Goal: Information Seeking & Learning: Learn about a topic

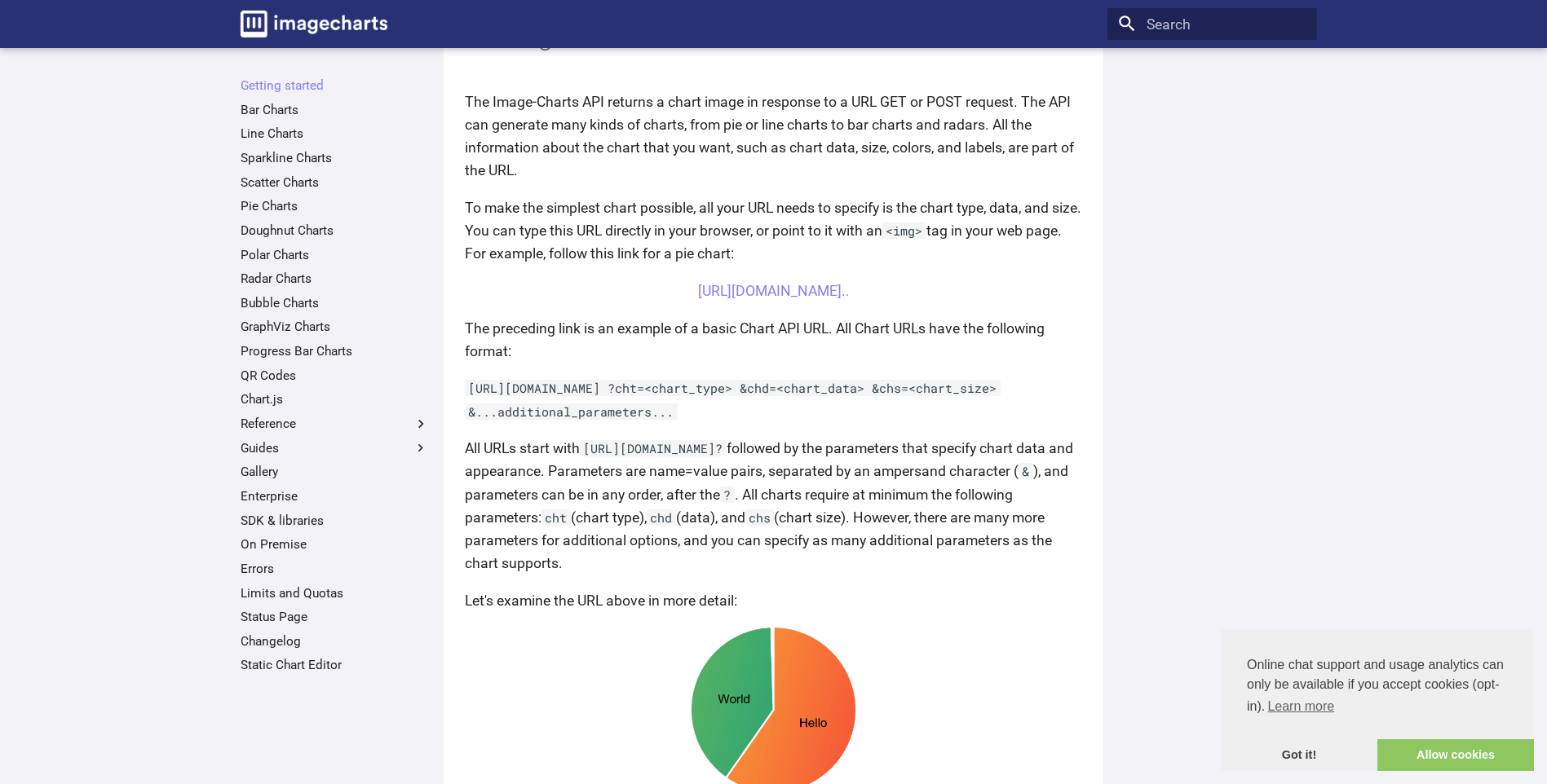
scroll to position [394, 0]
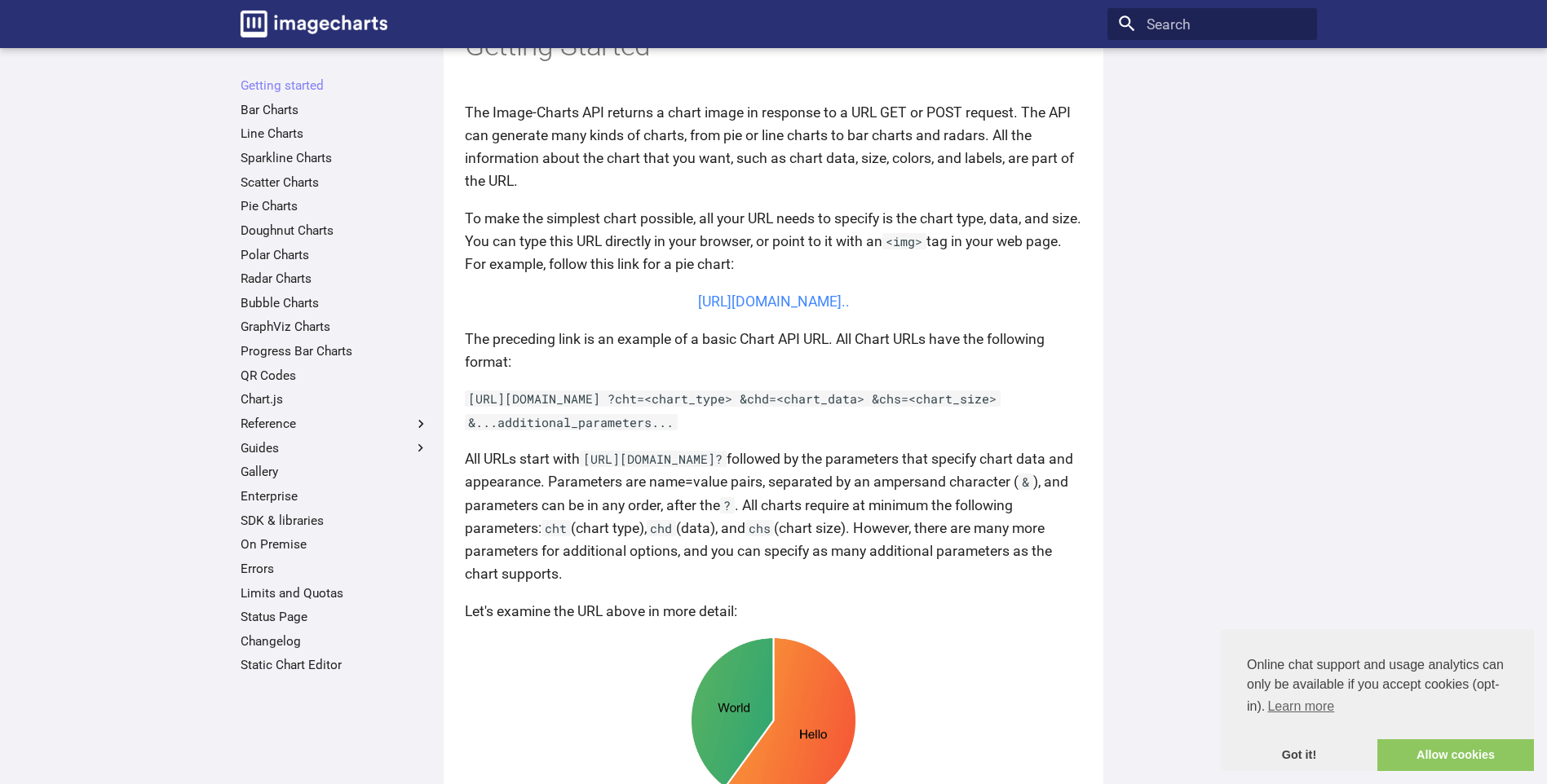
click at [850, 309] on link "[URL][DOMAIN_NAME].." at bounding box center [774, 301] width 152 height 16
click at [275, 105] on link "Bar Charts" at bounding box center [335, 110] width 188 height 16
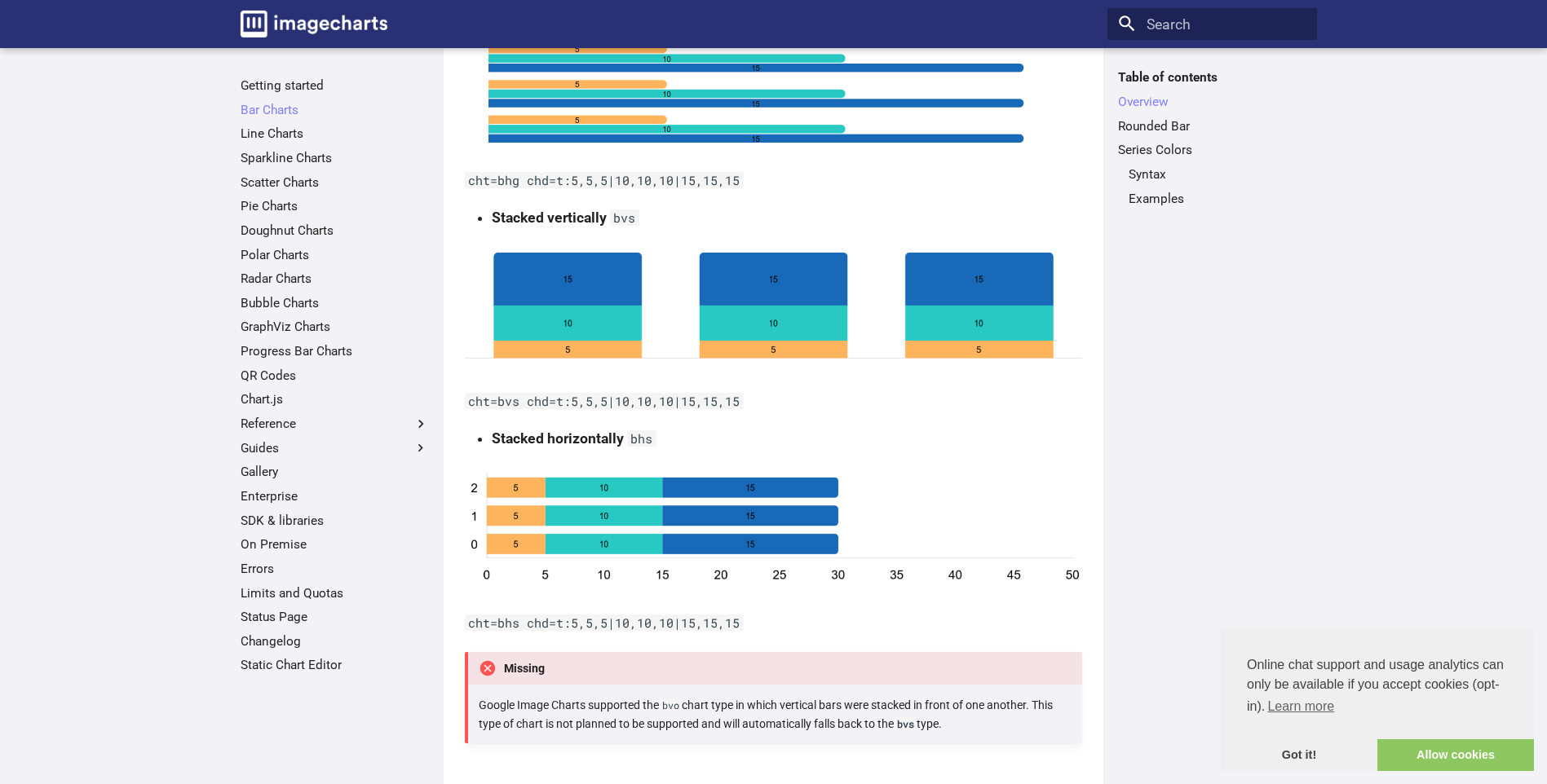
scroll to position [734, 0]
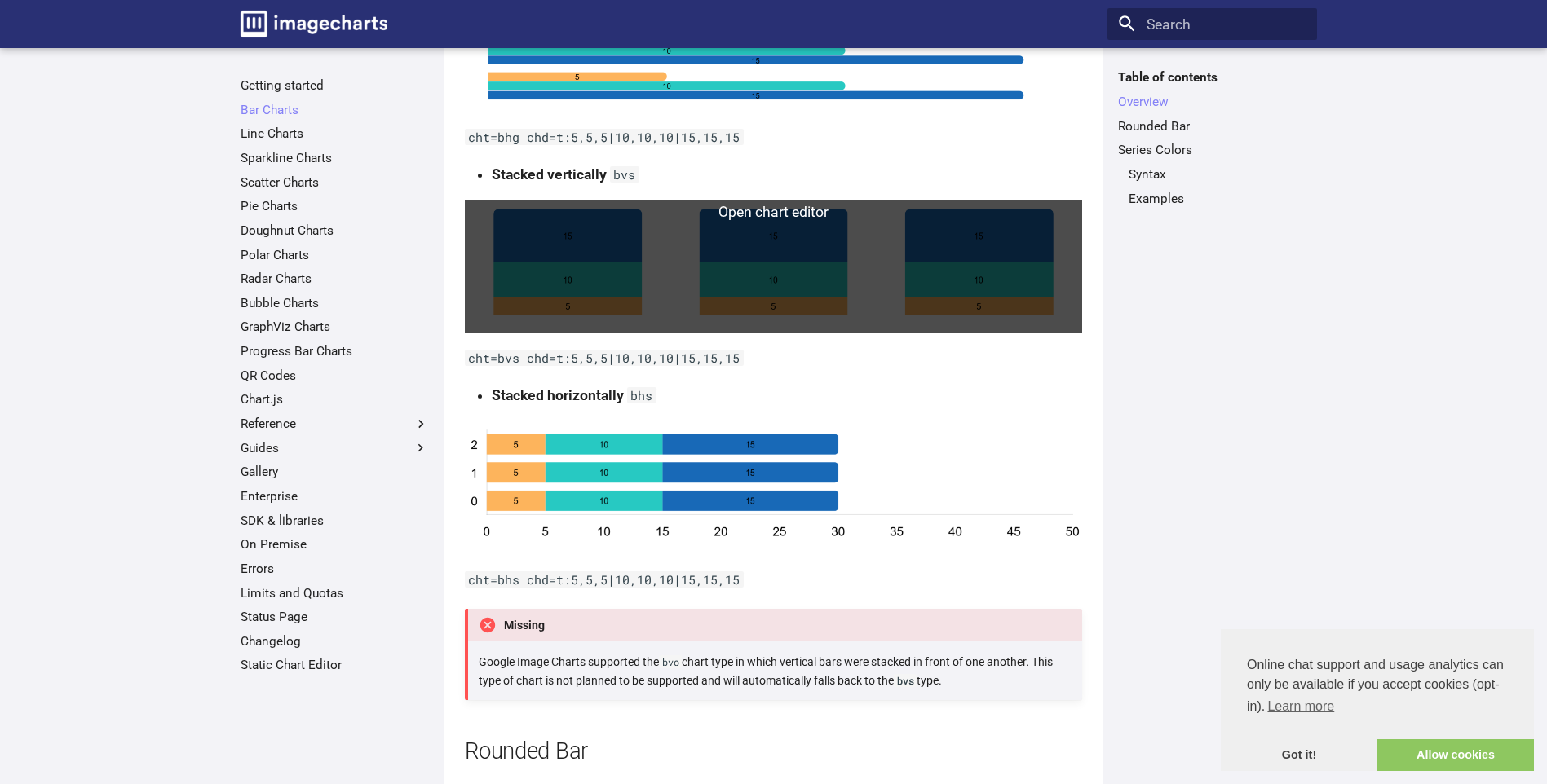
click at [755, 218] on link at bounding box center [774, 266] width 617 height 132
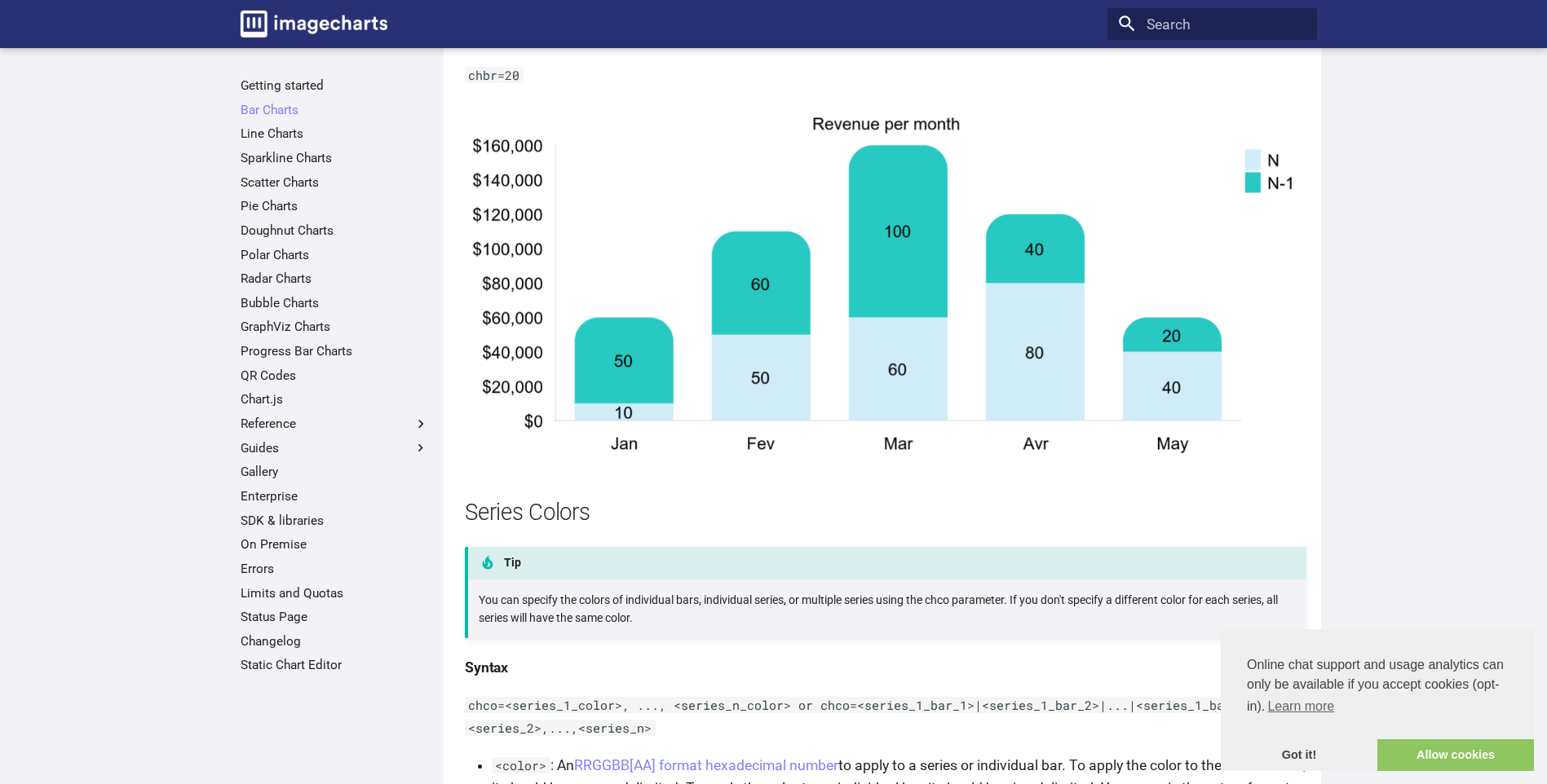
scroll to position [2364, 0]
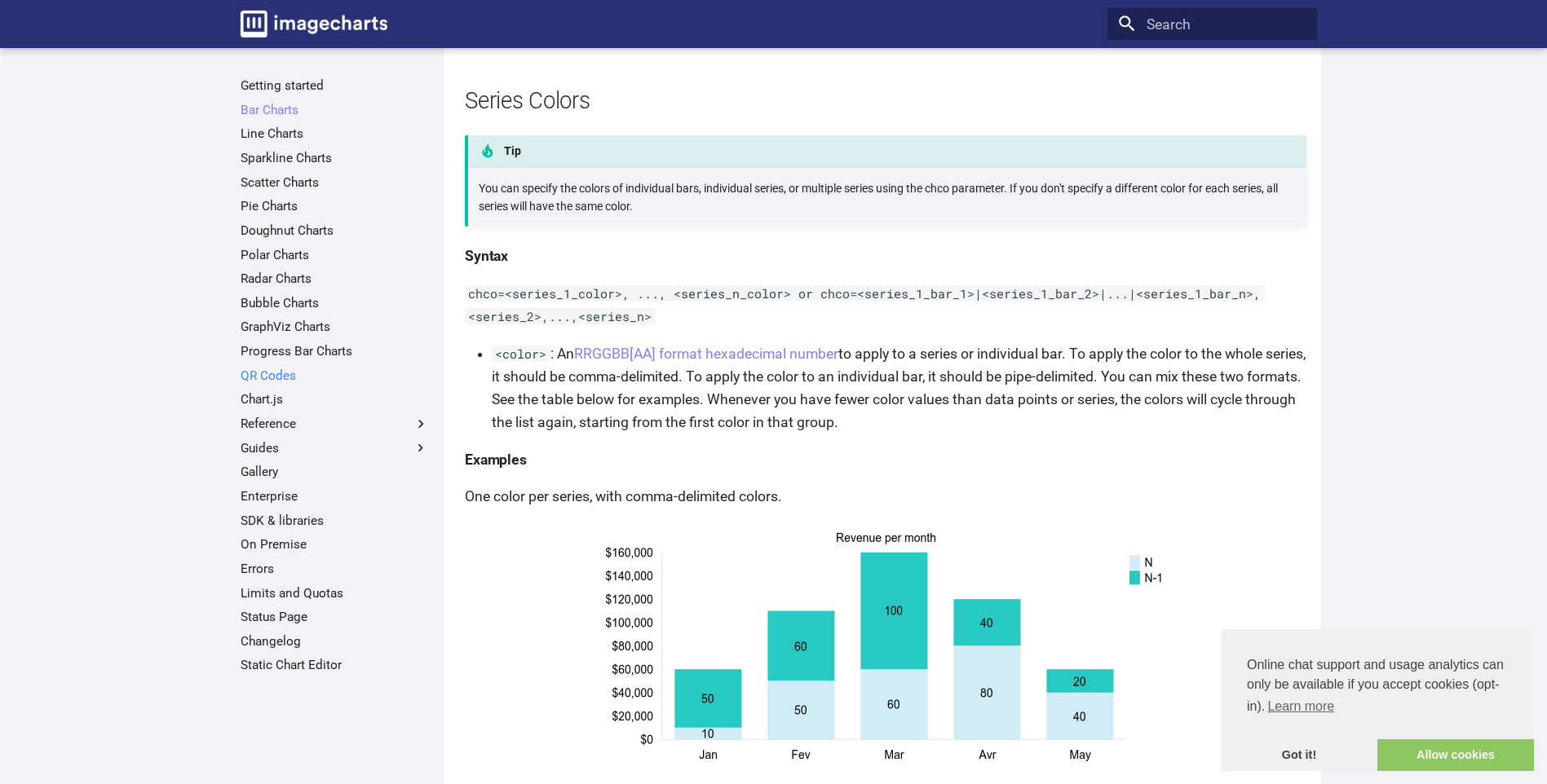
click at [260, 382] on link "QR Codes" at bounding box center [335, 376] width 188 height 16
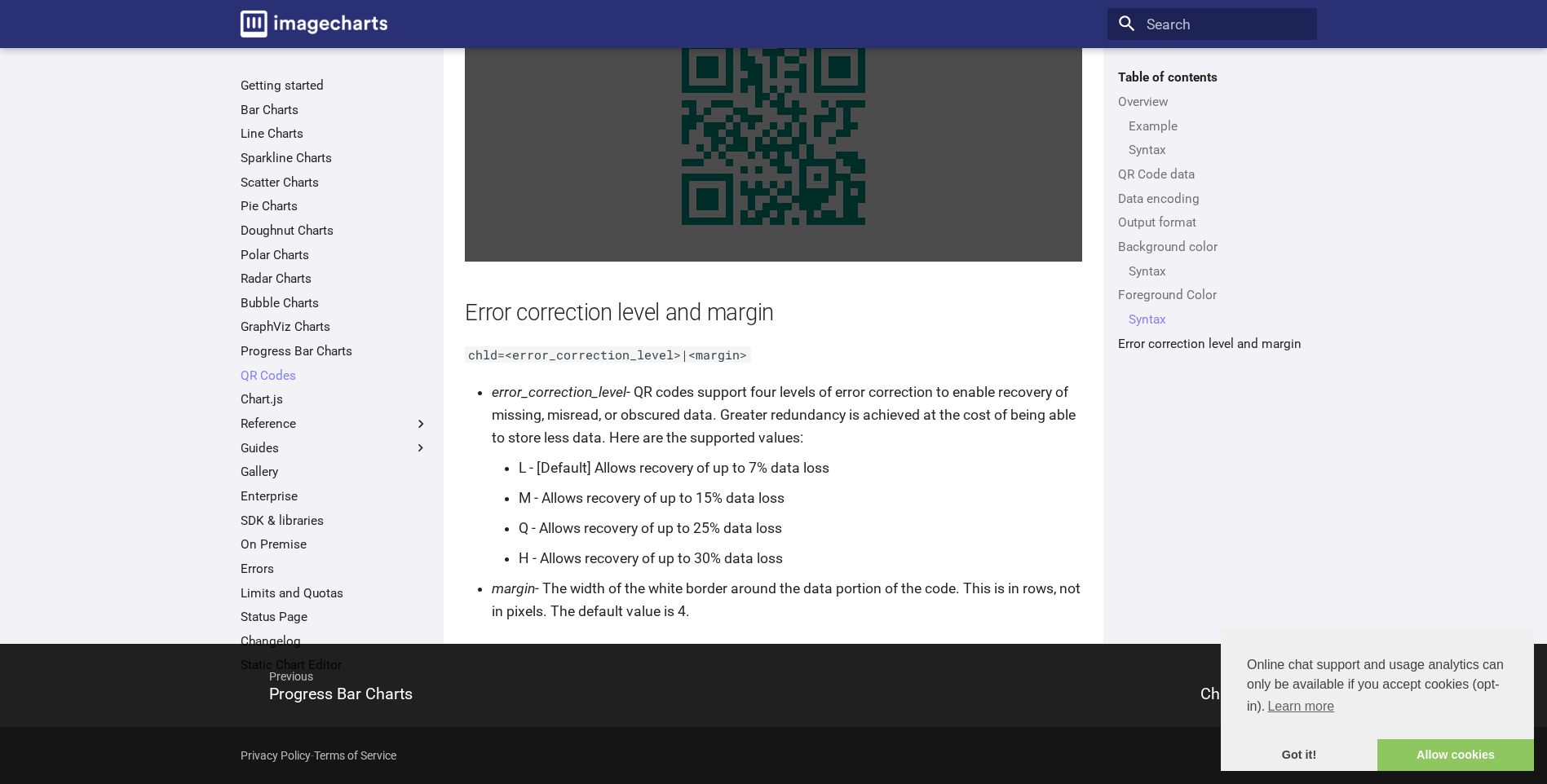
scroll to position [2943, 0]
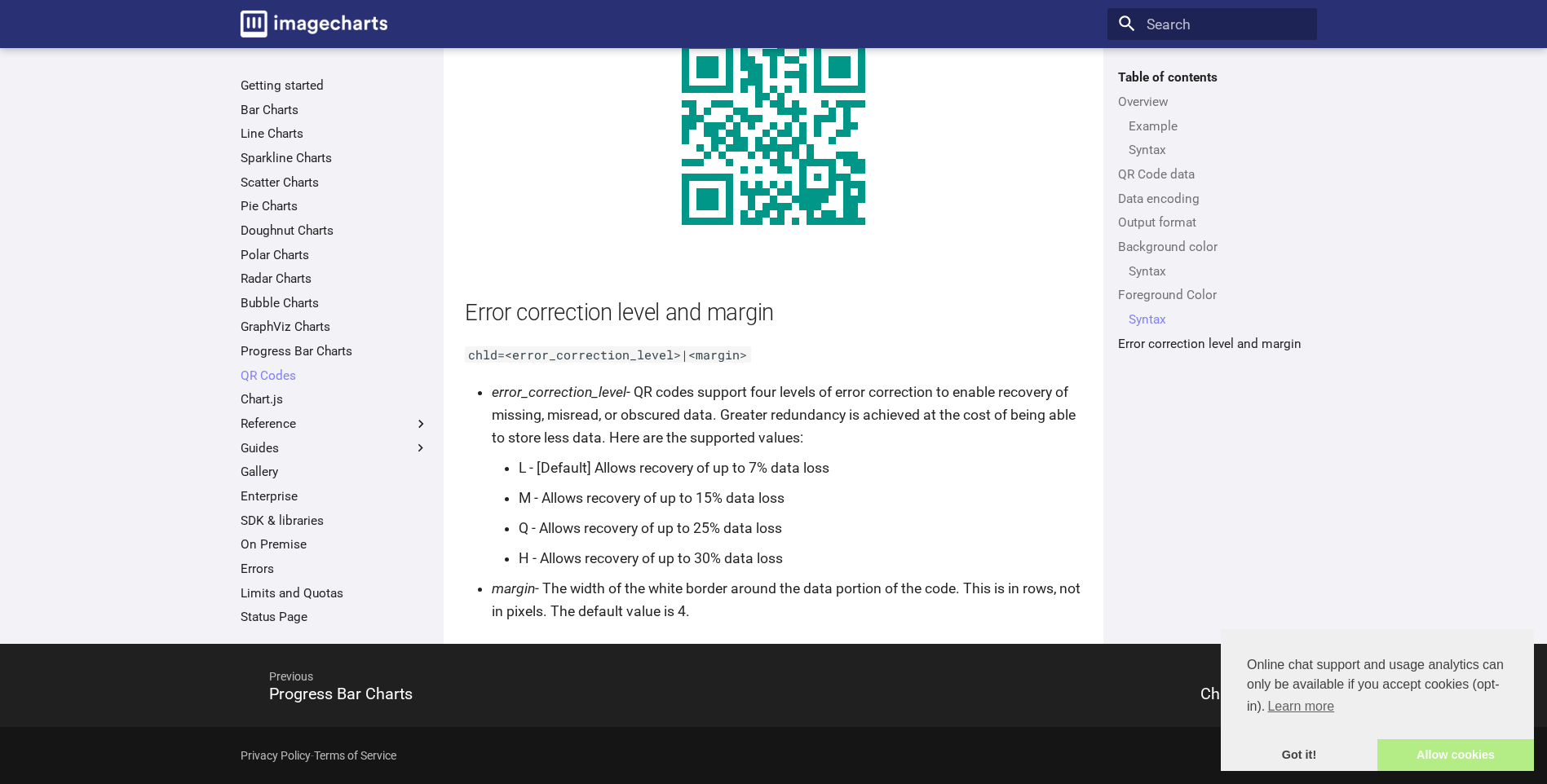
click at [1458, 762] on link "Allow cookies" at bounding box center [1455, 755] width 156 height 32
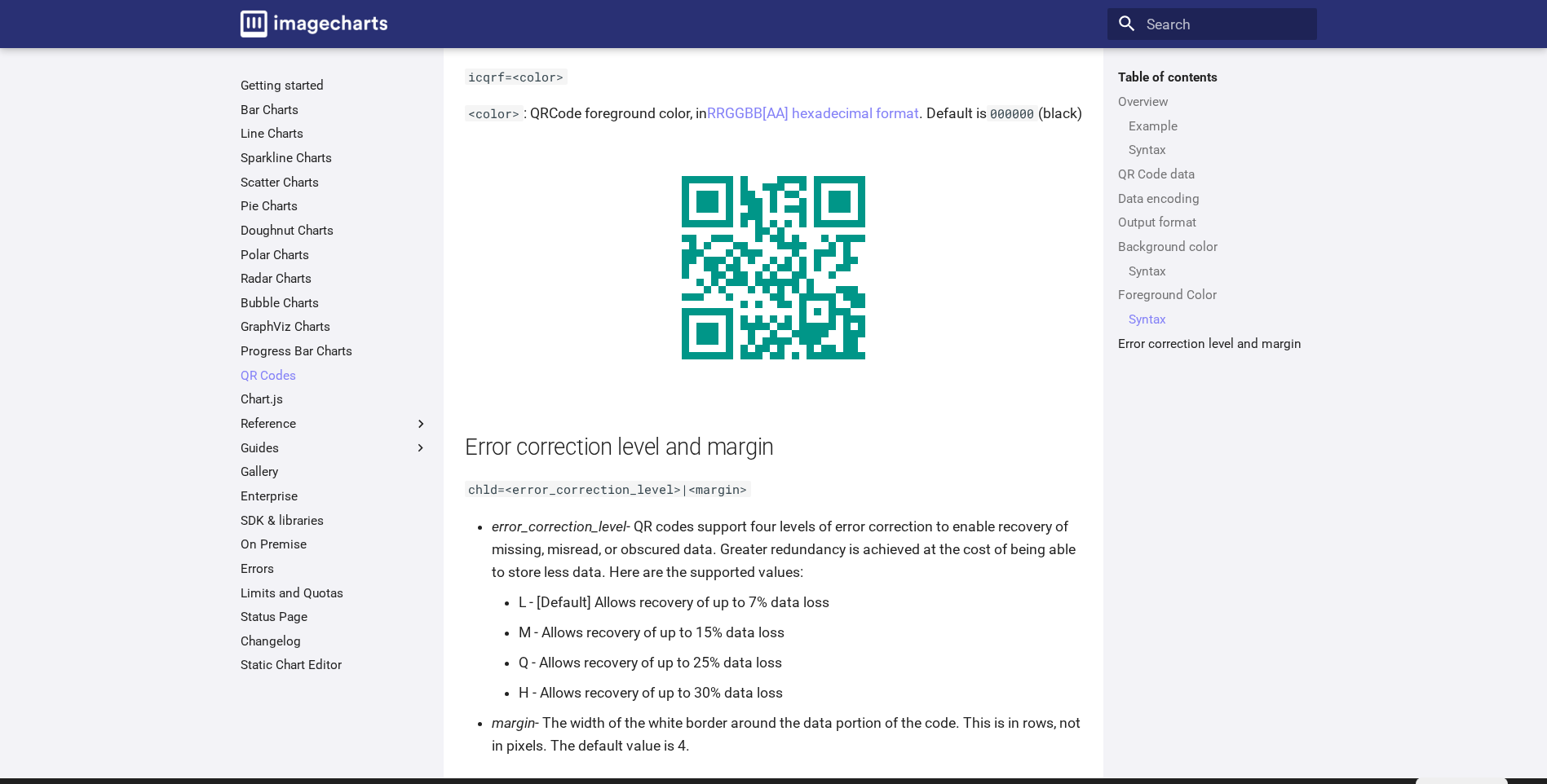
scroll to position [2780, 0]
